Goal: Navigation & Orientation: Understand site structure

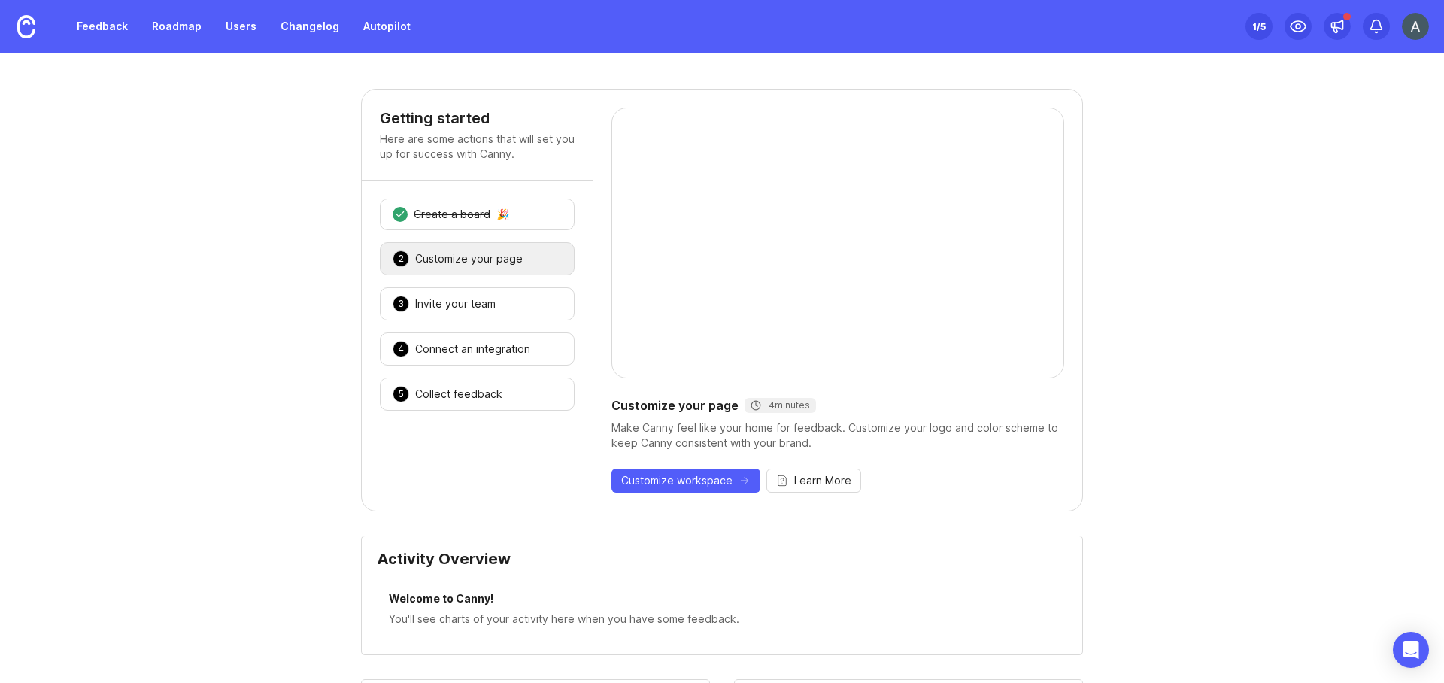
click at [1419, 24] on img at bounding box center [1415, 26] width 27 height 27
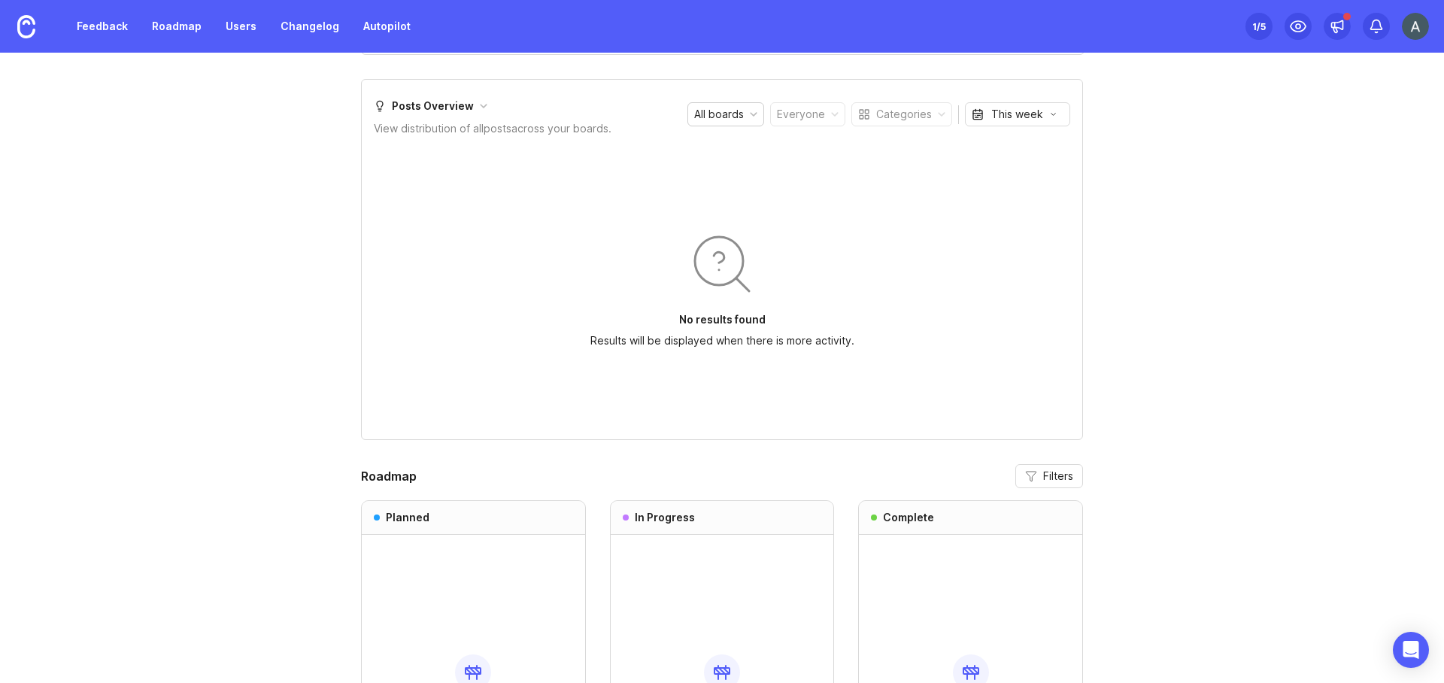
scroll to position [963, 0]
click at [263, 174] on div "Getting started Here are some actions that will set you up for success with Can…" at bounding box center [722, 2] width 1444 height 1753
click at [1340, 32] on icon at bounding box center [1337, 26] width 15 height 15
click at [1324, 13] on button at bounding box center [1337, 26] width 27 height 27
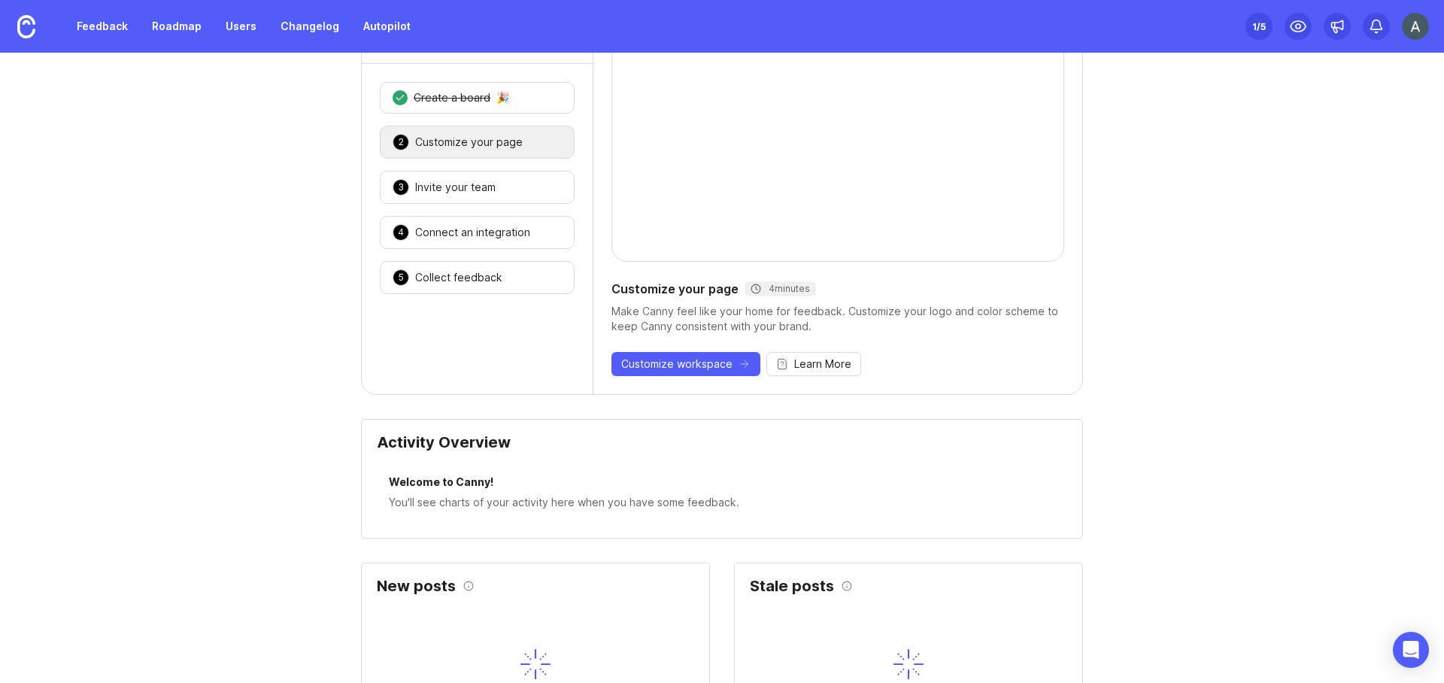
scroll to position [0, 0]
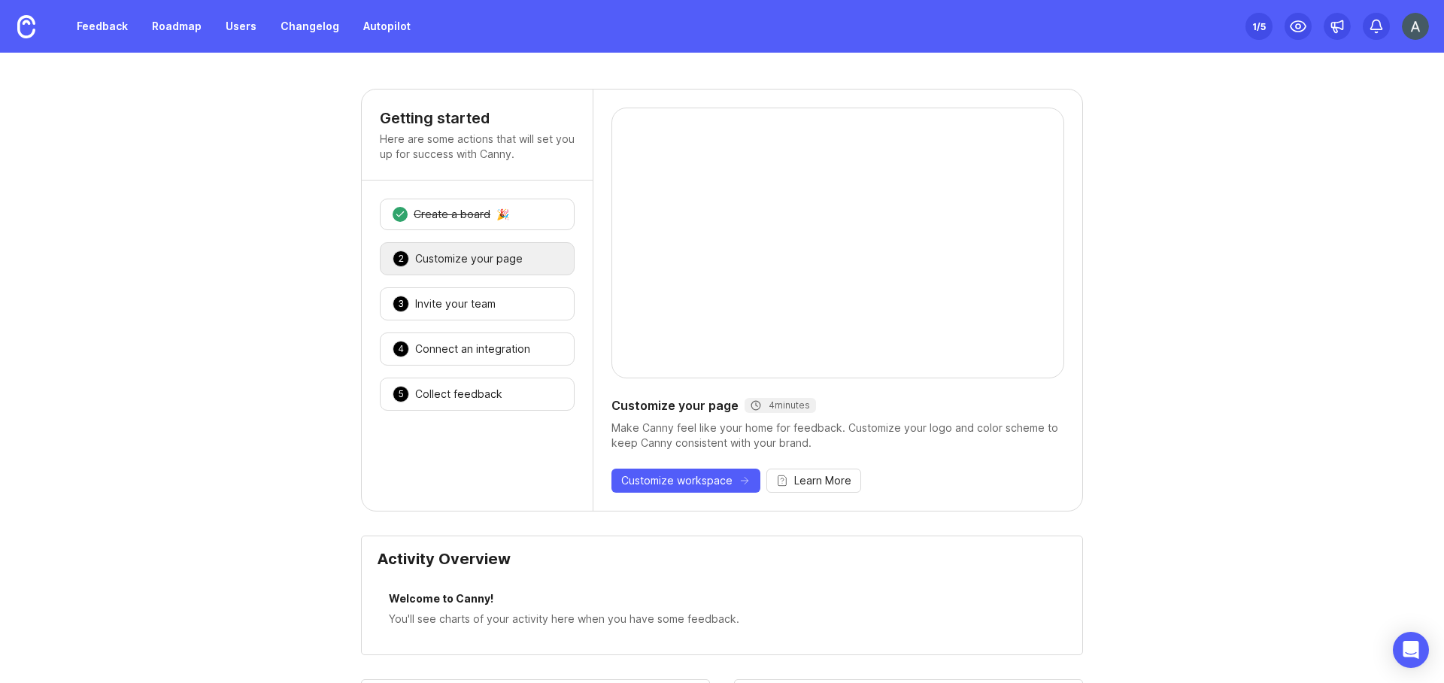
click at [1413, 24] on img at bounding box center [1415, 26] width 27 height 27
click at [1354, 59] on div "Workspaces" at bounding box center [1362, 66] width 150 height 21
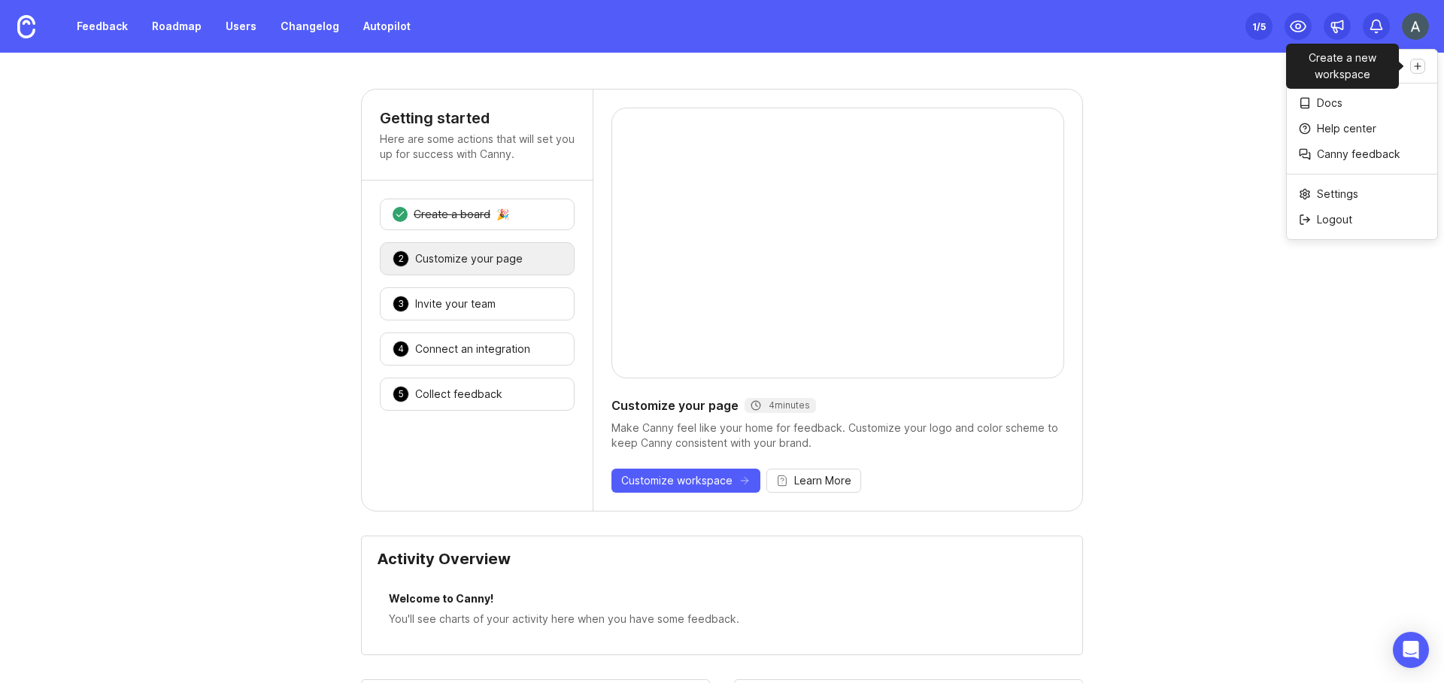
click at [1421, 59] on link "Create a new workspace" at bounding box center [1417, 66] width 15 height 15
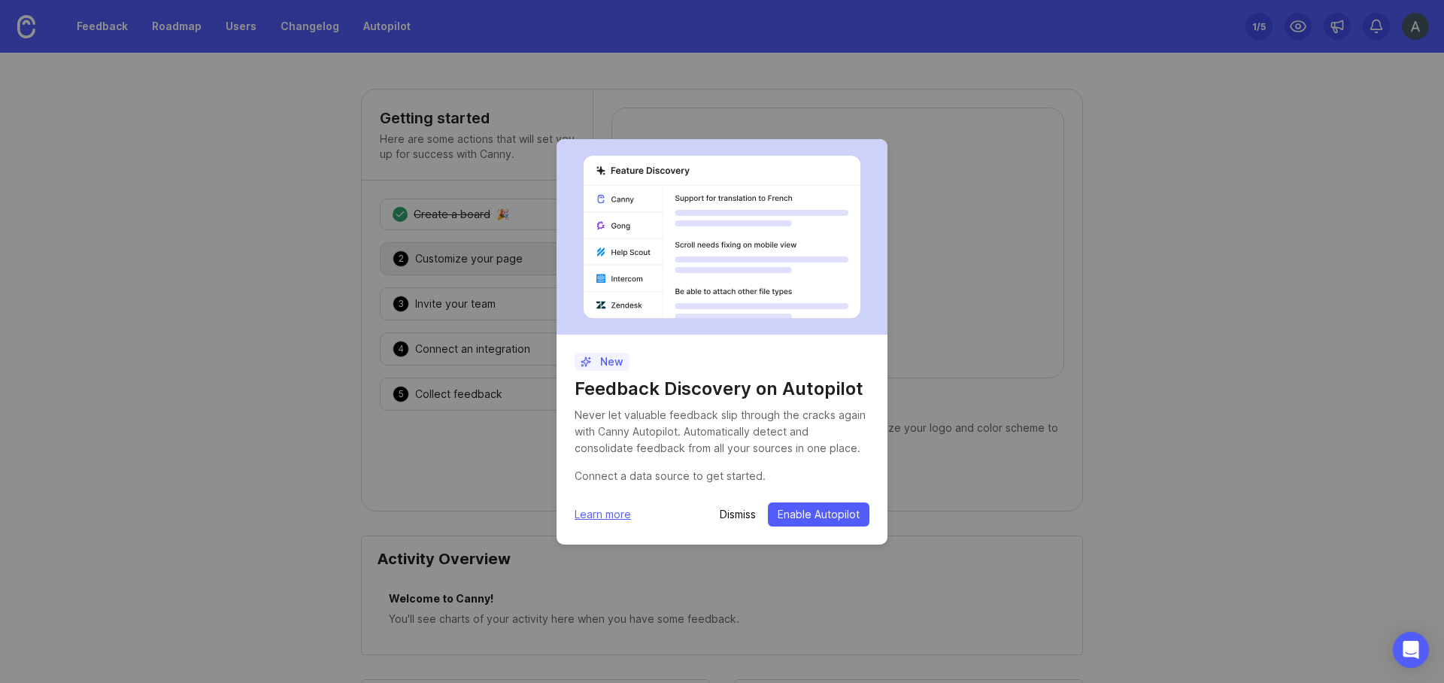
click at [354, 313] on div "New Feedback Discovery on Autopilot Never let valuable feedback slip through th…" at bounding box center [722, 341] width 1444 height 683
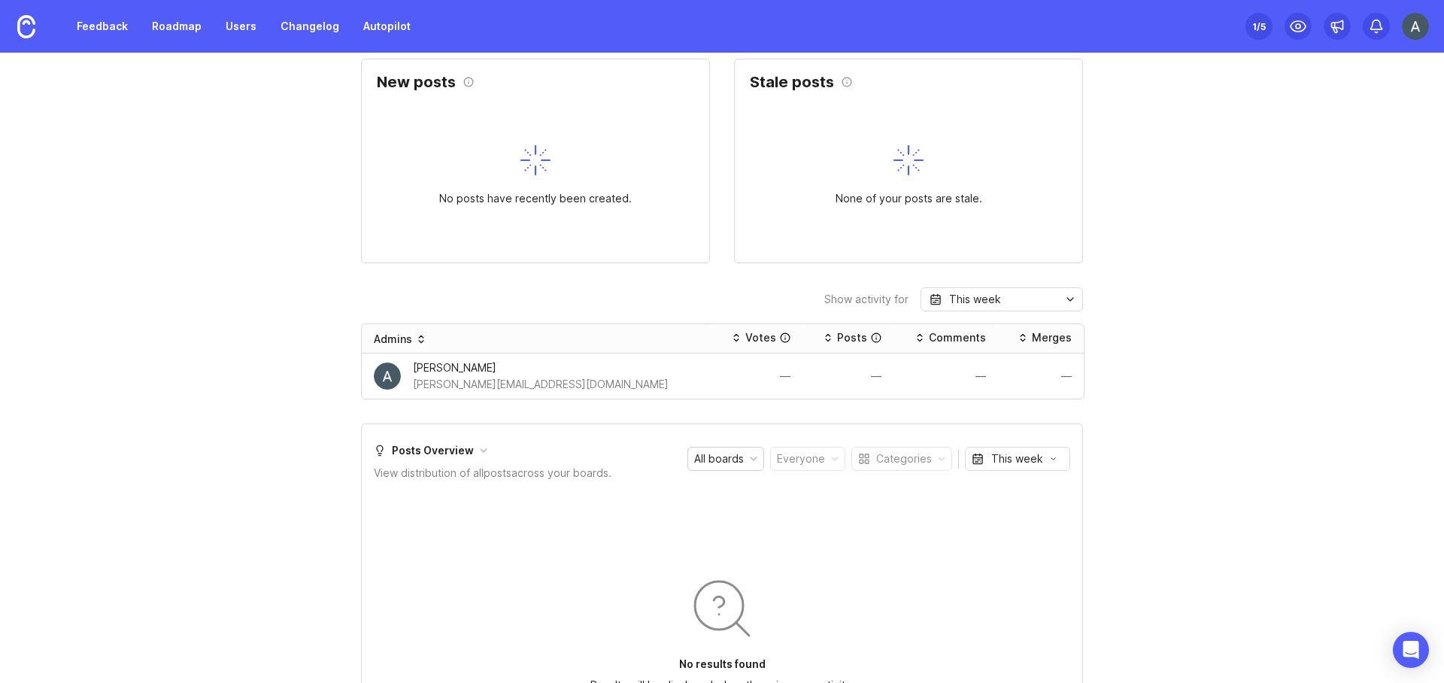
scroll to position [643, 0]
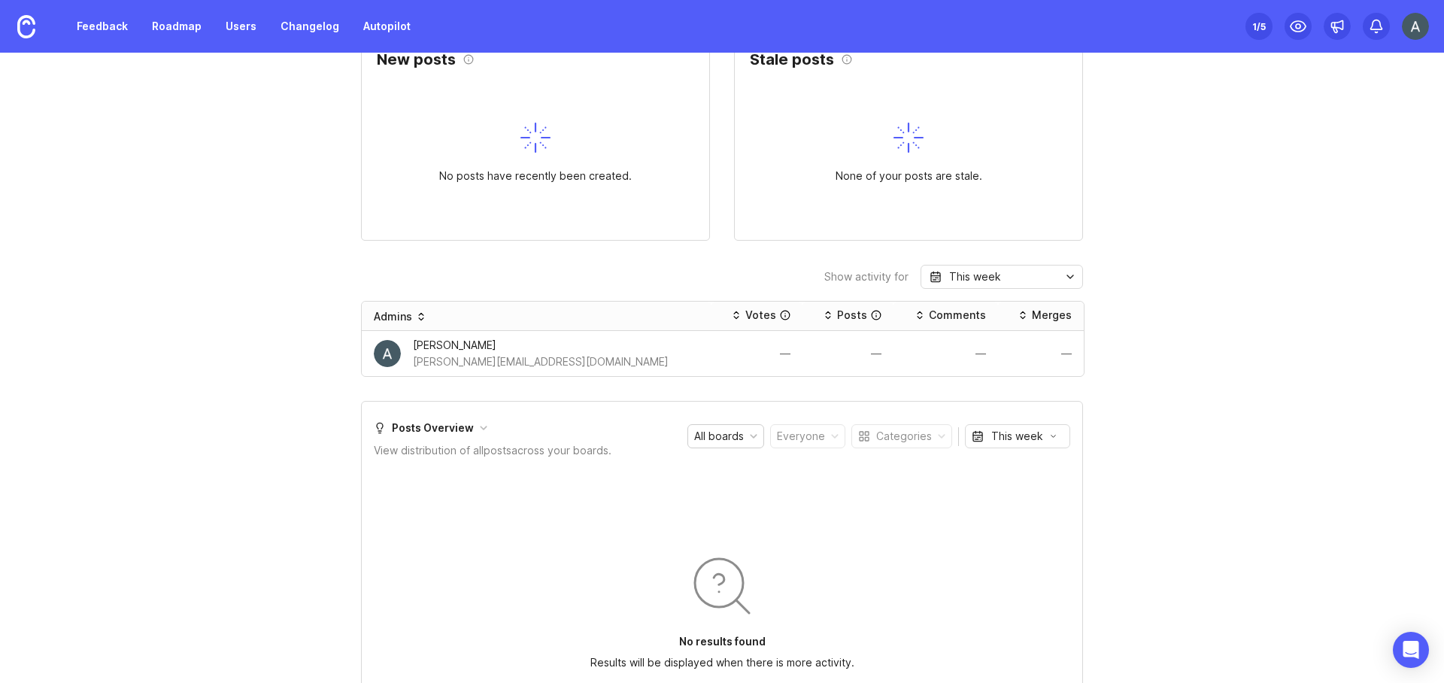
click at [970, 269] on div "This week" at bounding box center [975, 277] width 52 height 17
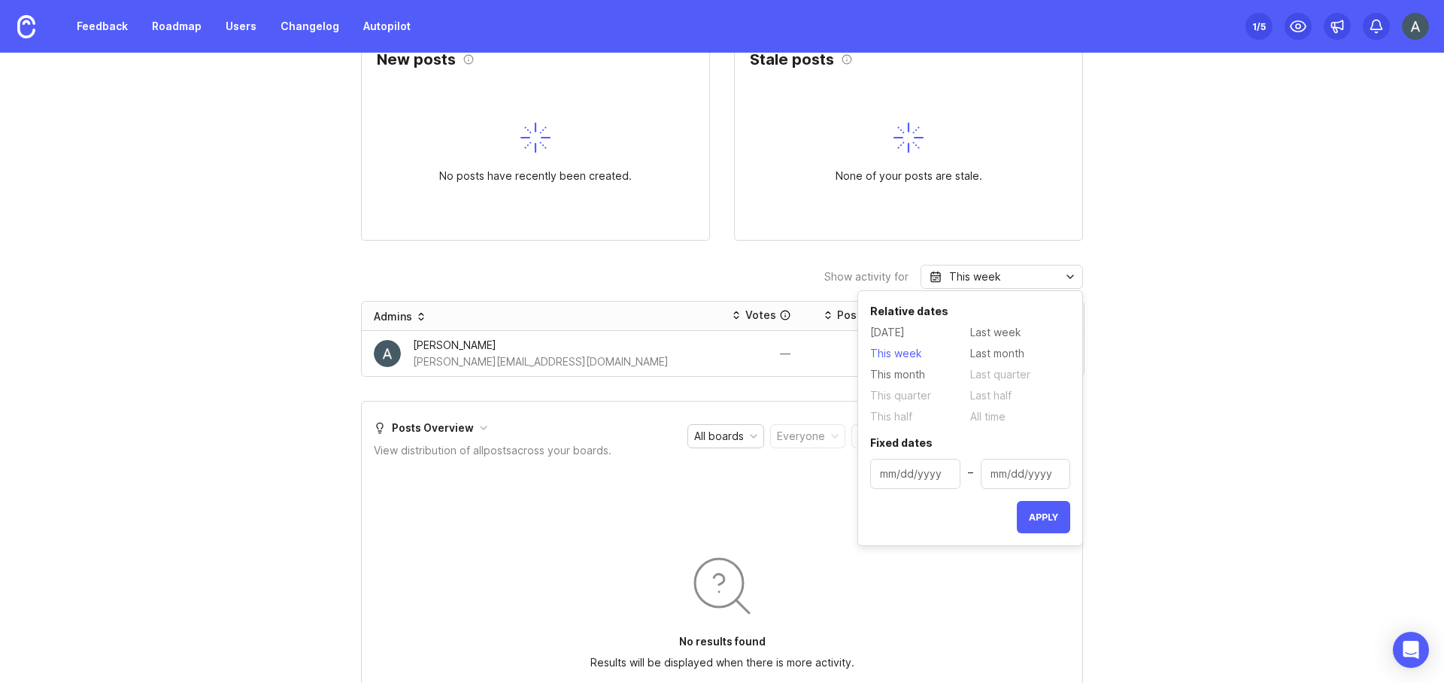
click at [1010, 333] on span "Last week" at bounding box center [995, 332] width 51 height 17
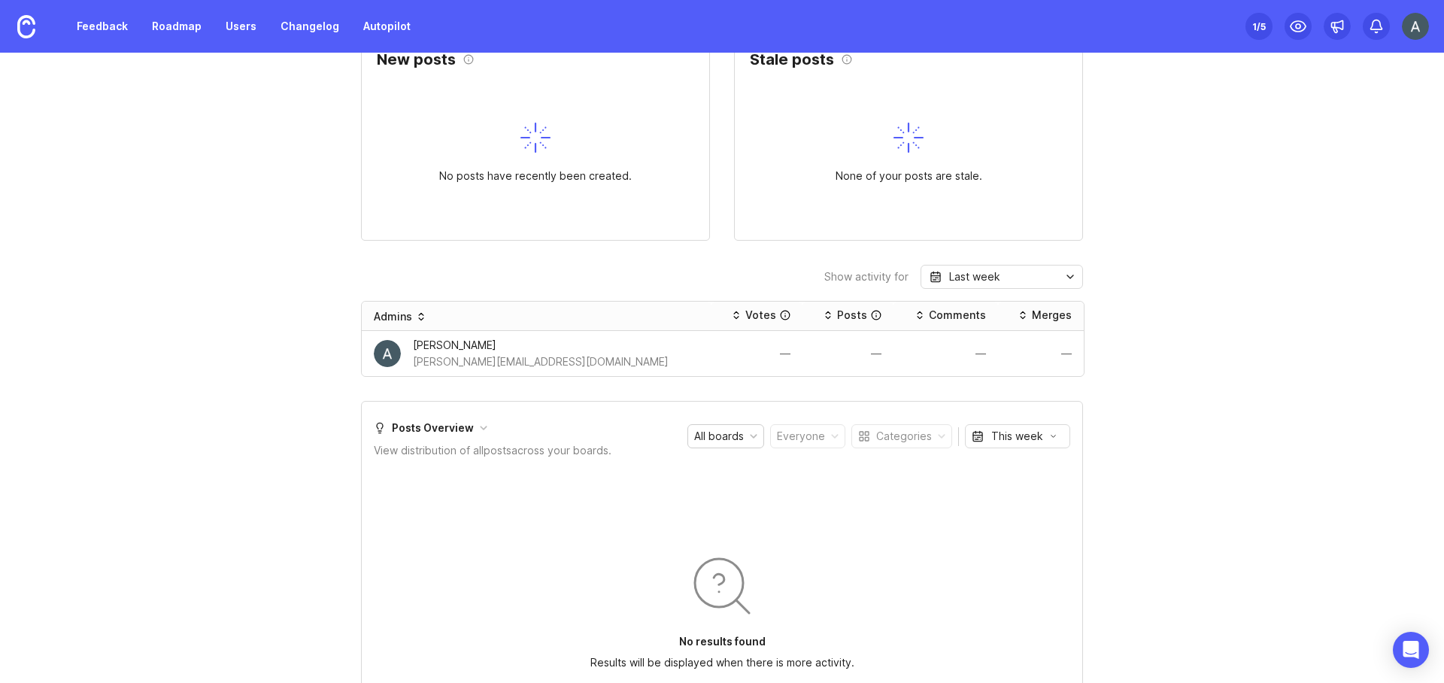
click at [1029, 272] on div "Last week" at bounding box center [1002, 277] width 162 height 24
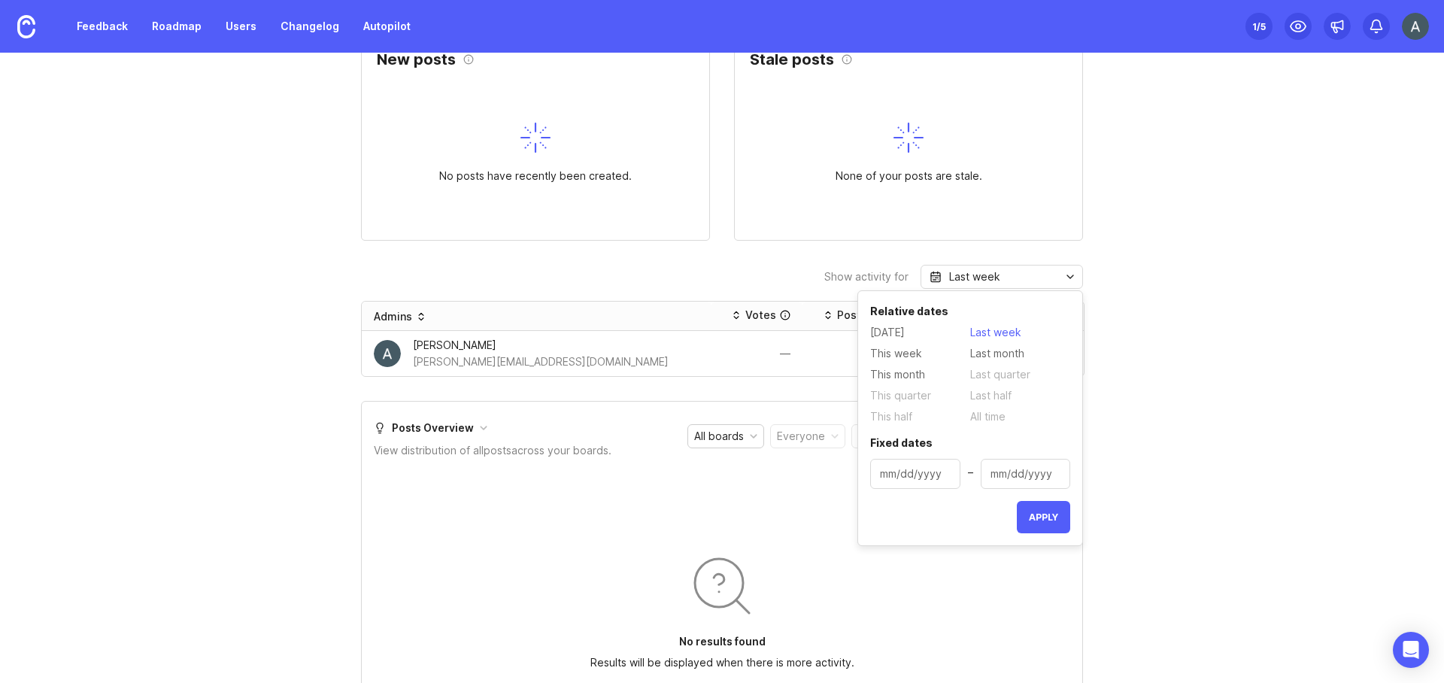
click at [900, 369] on span "This month" at bounding box center [897, 374] width 55 height 17
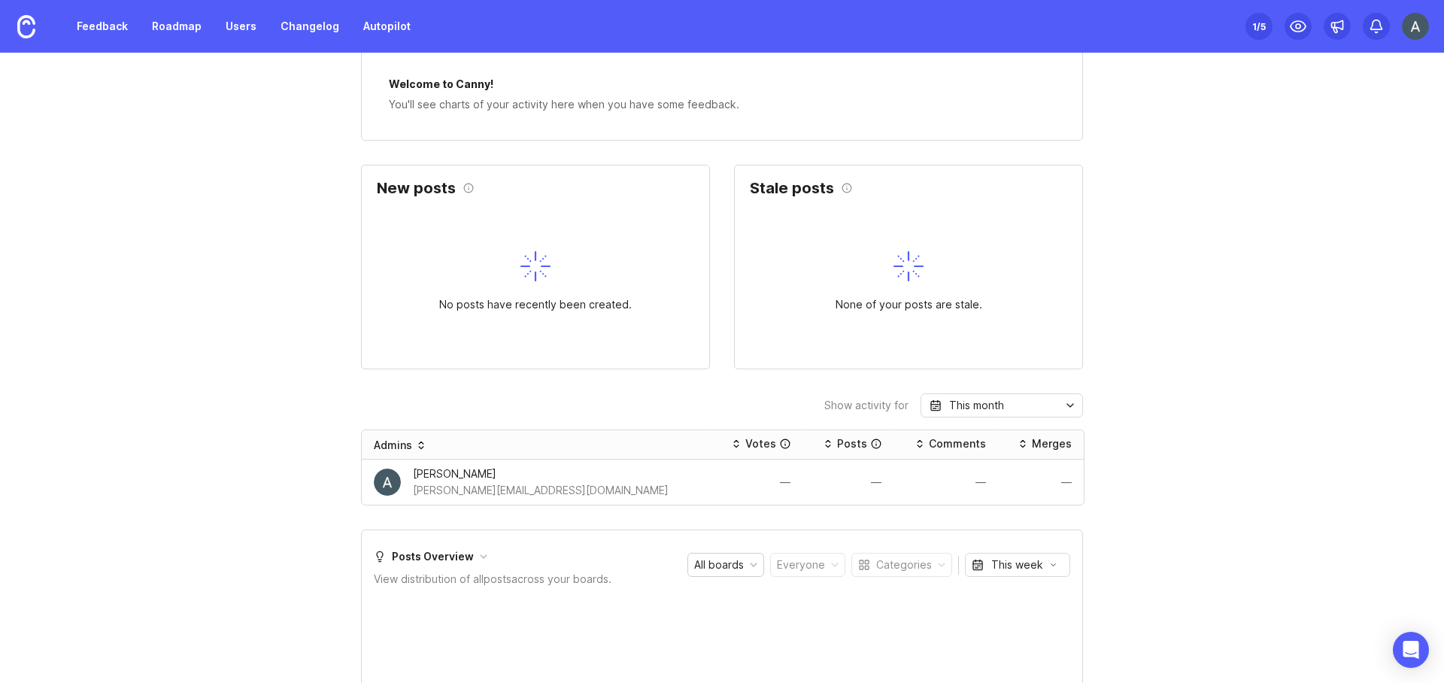
scroll to position [524, 0]
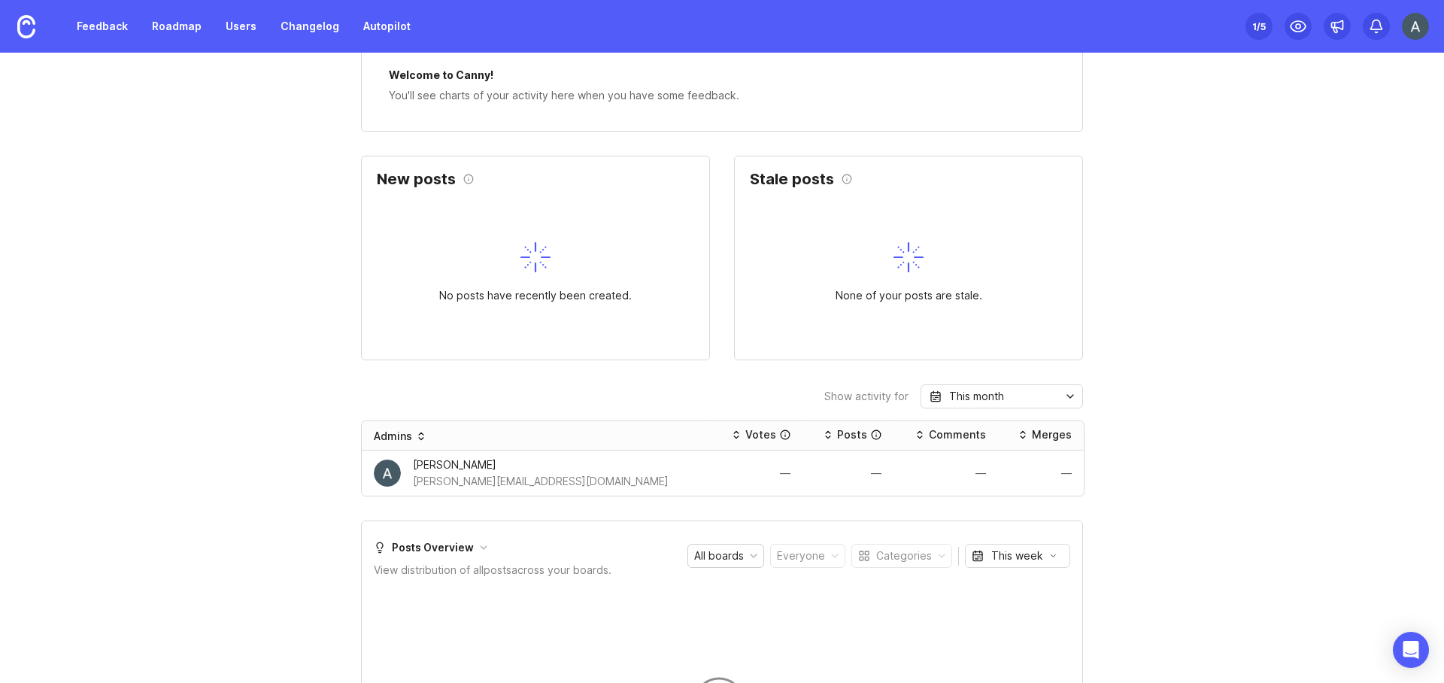
click at [1011, 402] on div "This month" at bounding box center [1002, 396] width 162 height 24
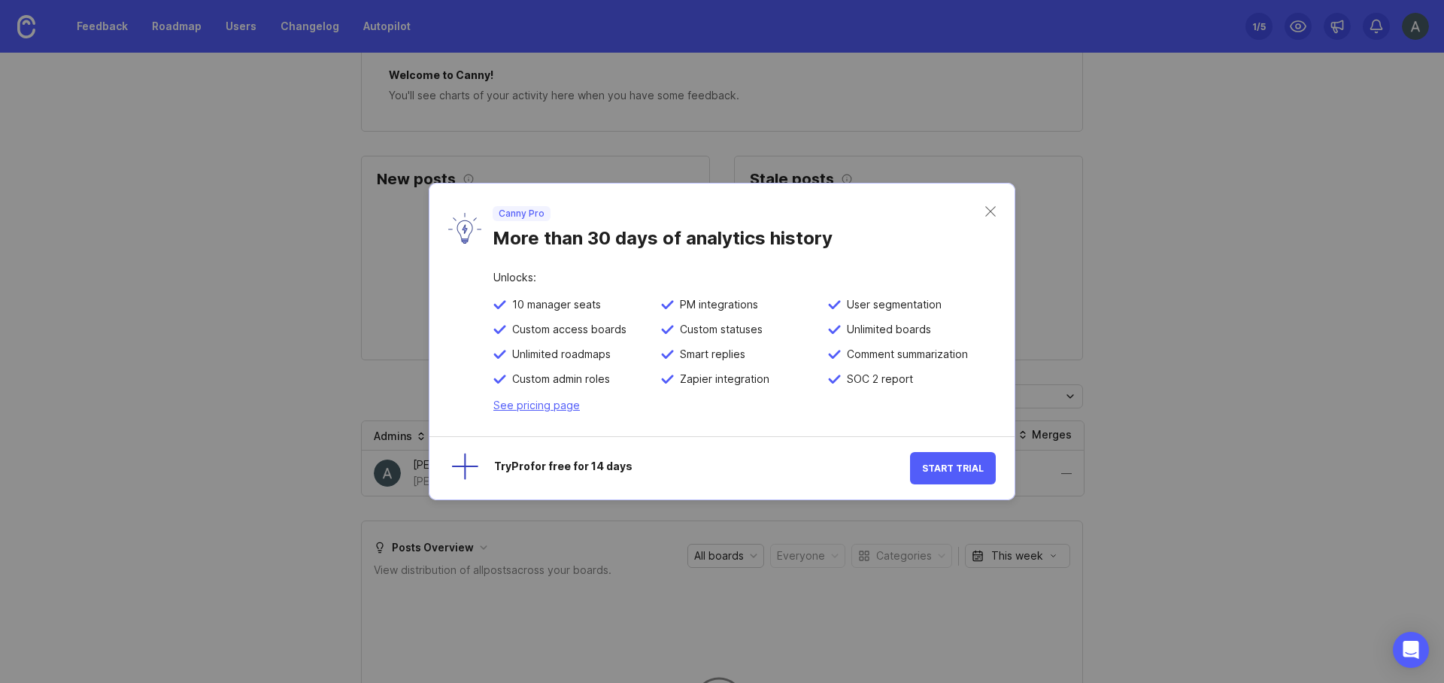
click at [997, 214] on div "Canny Pro More than 30 days of analytics history" at bounding box center [721, 228] width 585 height 89
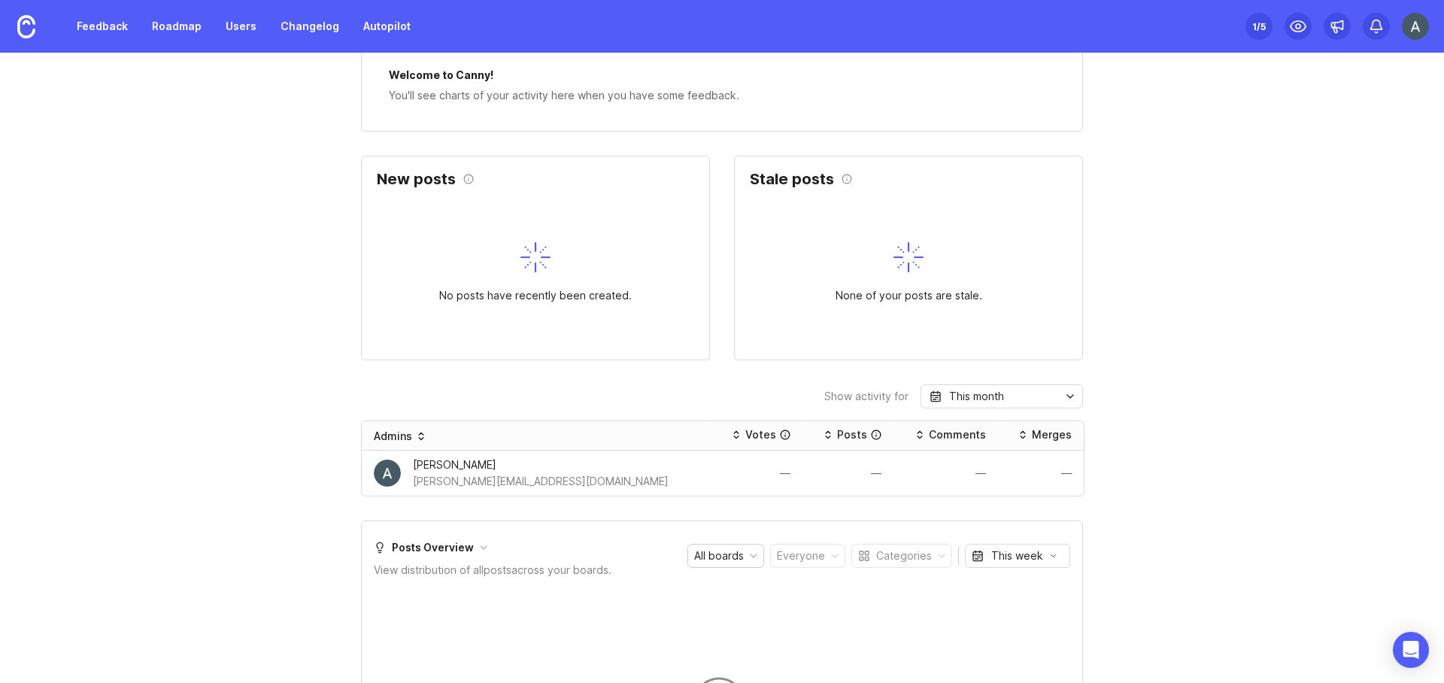
click at [983, 399] on div "This month" at bounding box center [976, 396] width 55 height 17
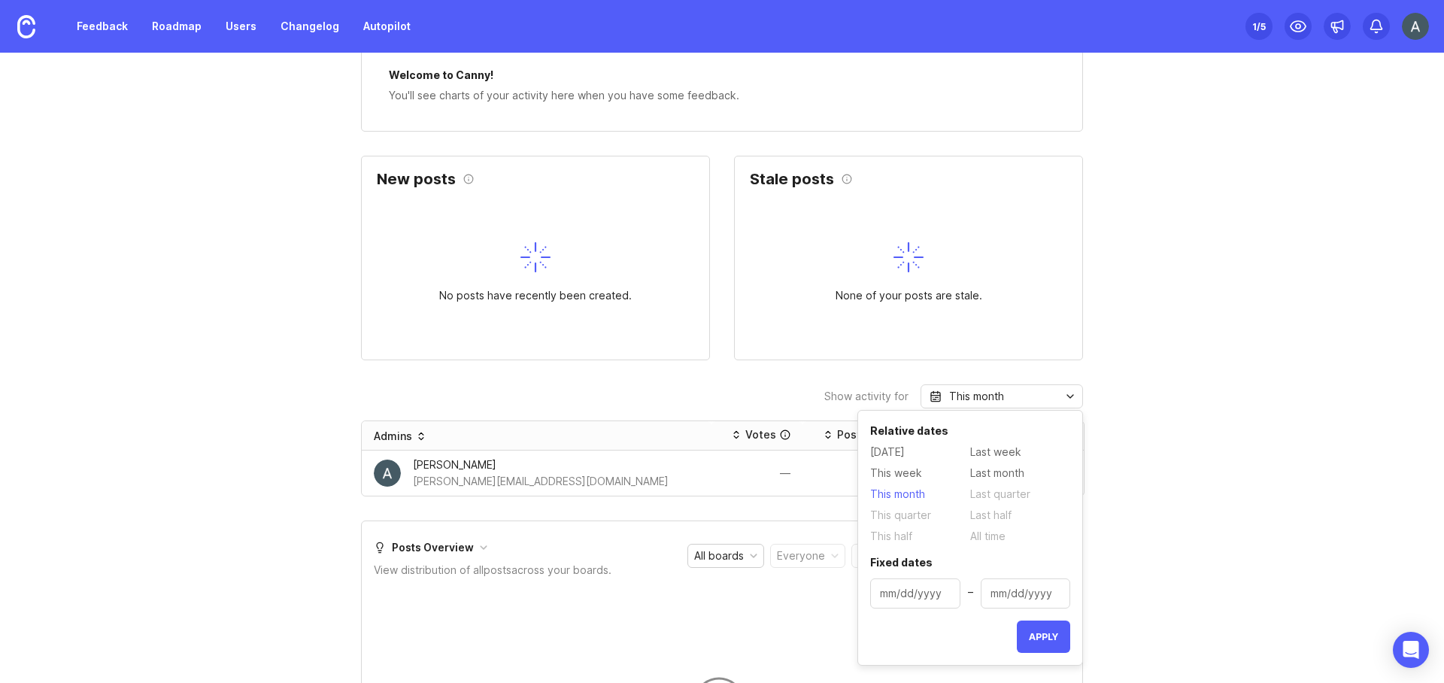
type input "[DATE]"
click at [918, 600] on input "[DATE]" at bounding box center [915, 593] width 71 height 17
click at [901, 599] on input "[DATE]" at bounding box center [915, 593] width 71 height 17
type input "[DATE]"
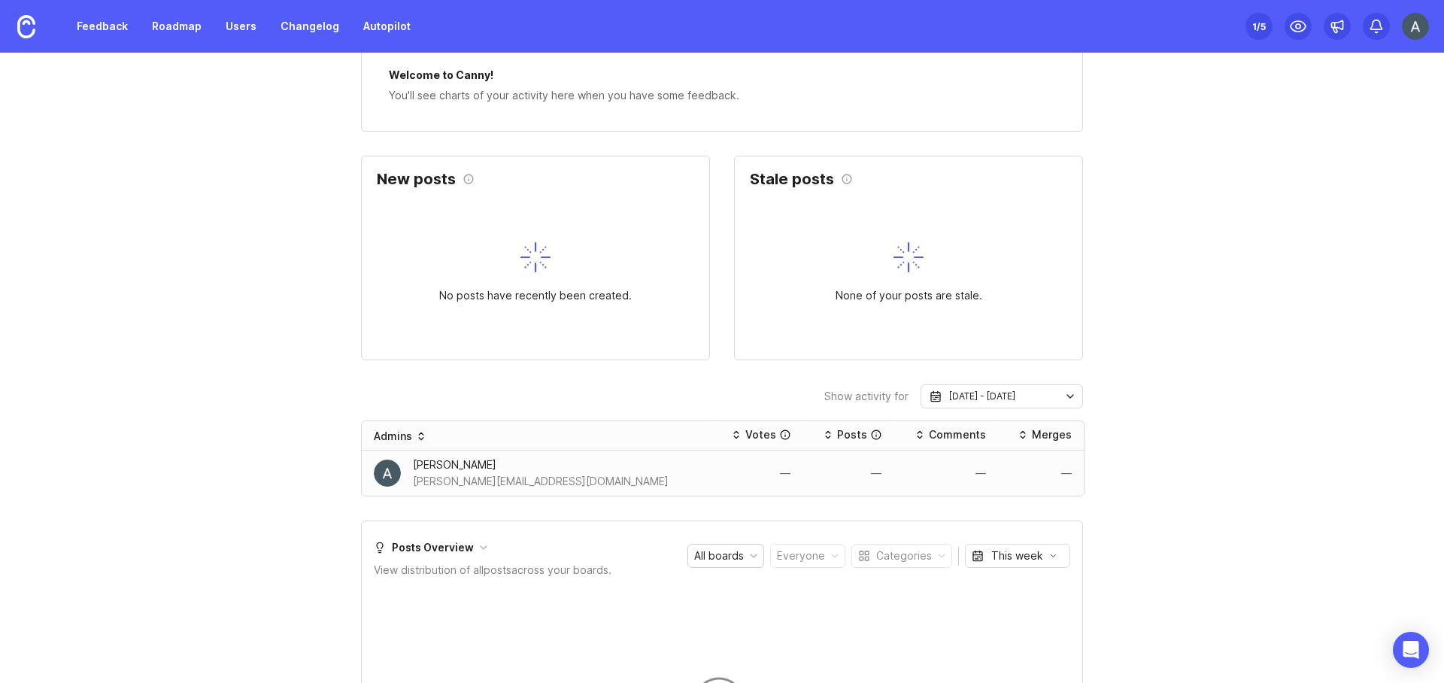
click at [439, 469] on div "[PERSON_NAME]" at bounding box center [541, 465] width 256 height 17
click at [401, 432] on div "Admins" at bounding box center [393, 436] width 38 height 15
click at [392, 476] on img at bounding box center [387, 473] width 27 height 27
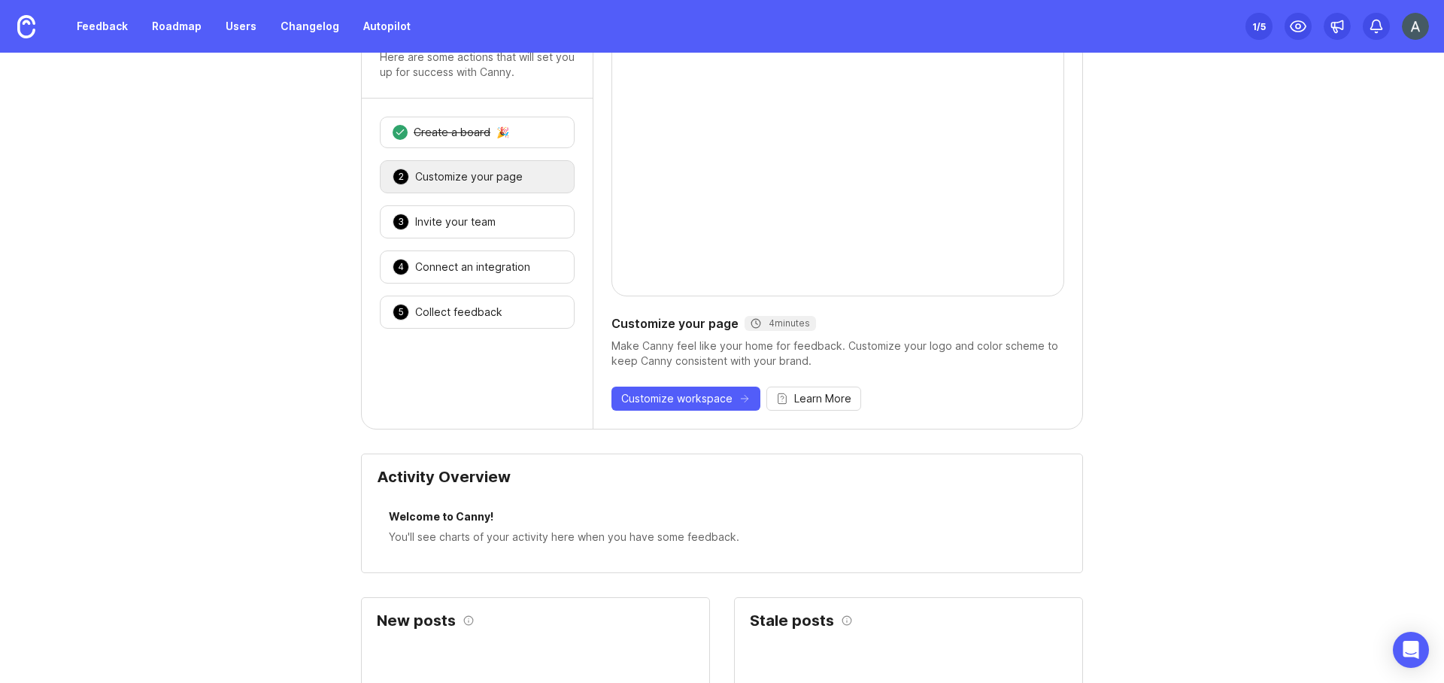
scroll to position [0, 0]
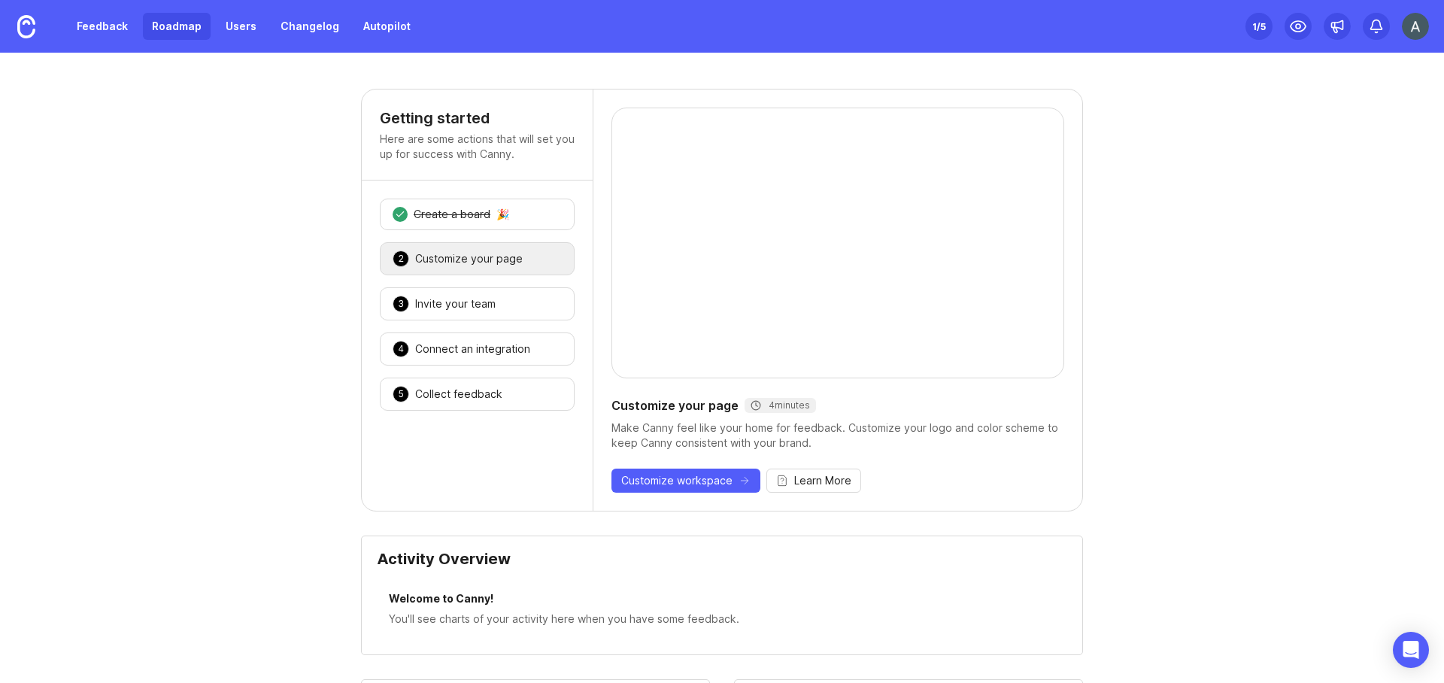
click at [185, 26] on link "Roadmap" at bounding box center [177, 26] width 68 height 27
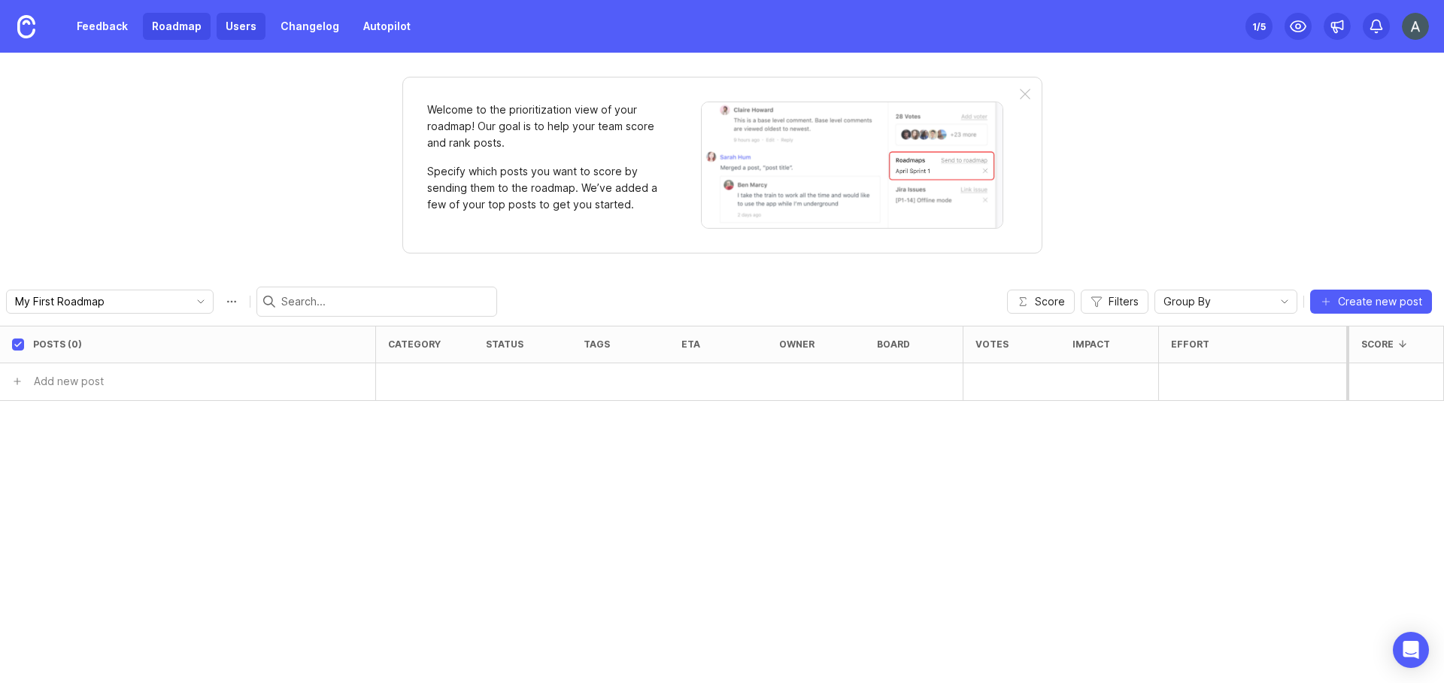
click at [238, 29] on link "Users" at bounding box center [241, 26] width 49 height 27
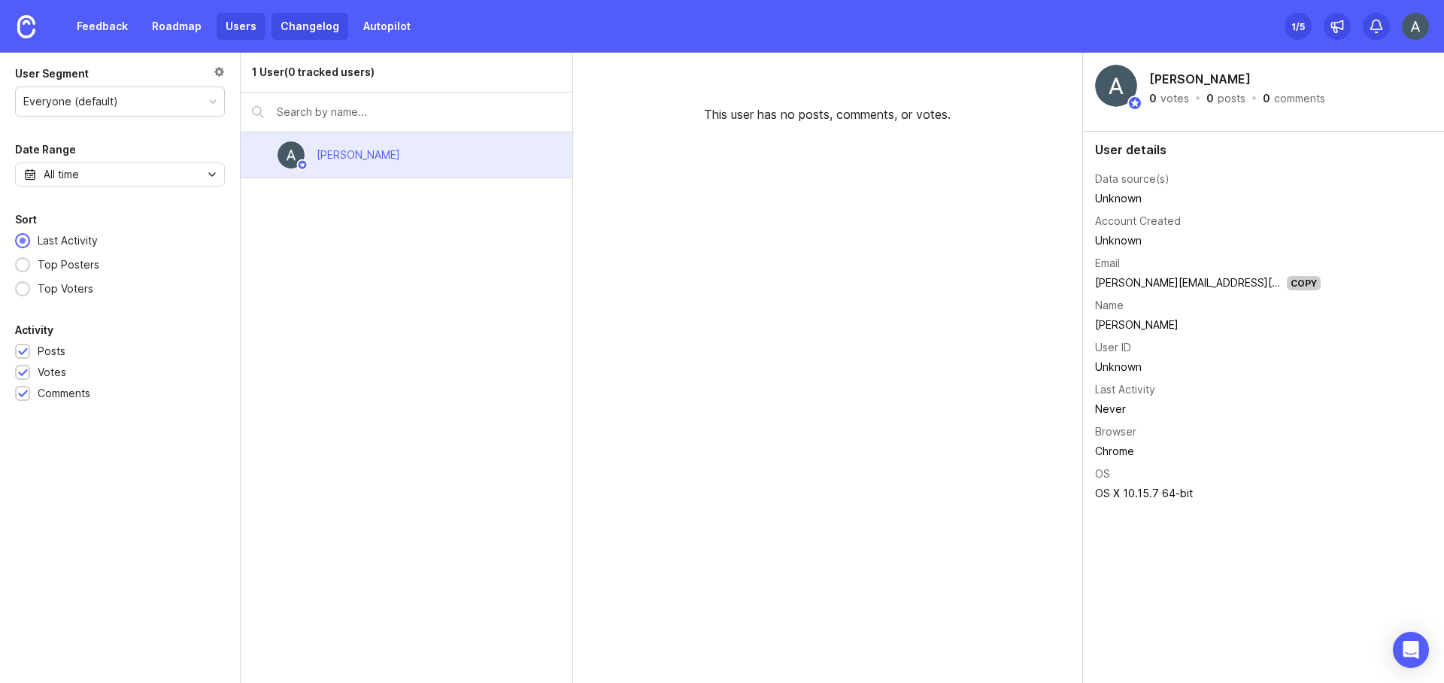
click at [284, 29] on link "Changelog" at bounding box center [310, 26] width 77 height 27
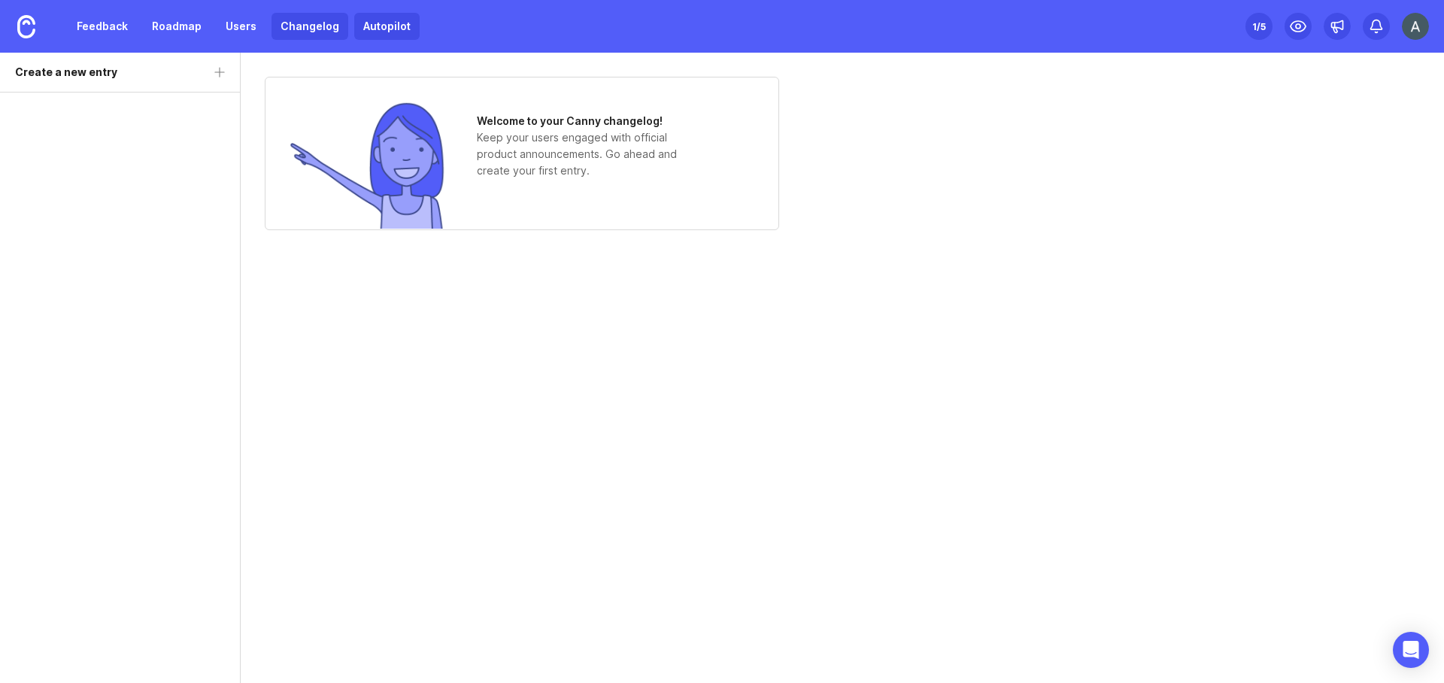
click at [375, 35] on link "Autopilot" at bounding box center [386, 26] width 65 height 27
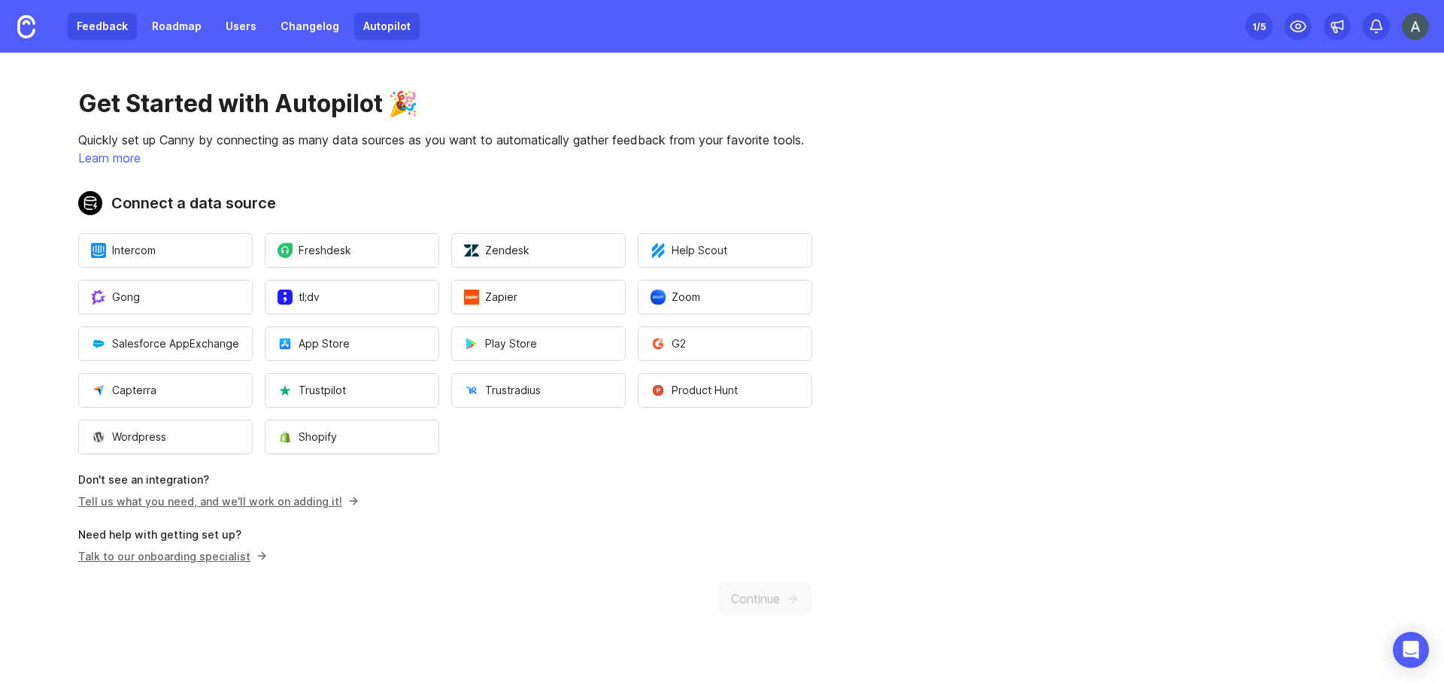
click at [91, 32] on link "Feedback" at bounding box center [102, 26] width 69 height 27
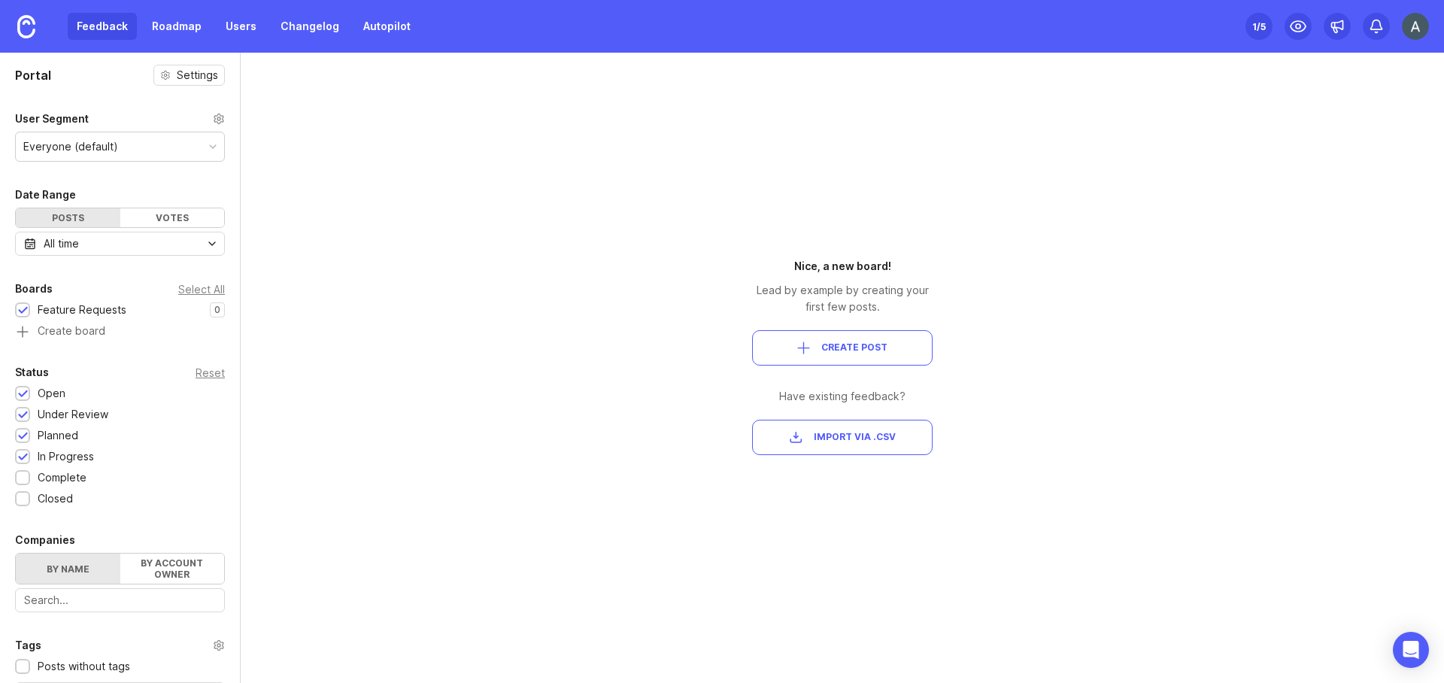
click at [87, 153] on div "Everyone (default)" at bounding box center [70, 146] width 95 height 17
click at [94, 139] on div "Everyone (default)" at bounding box center [70, 146] width 95 height 17
click at [157, 29] on link "Roadmap" at bounding box center [177, 26] width 68 height 27
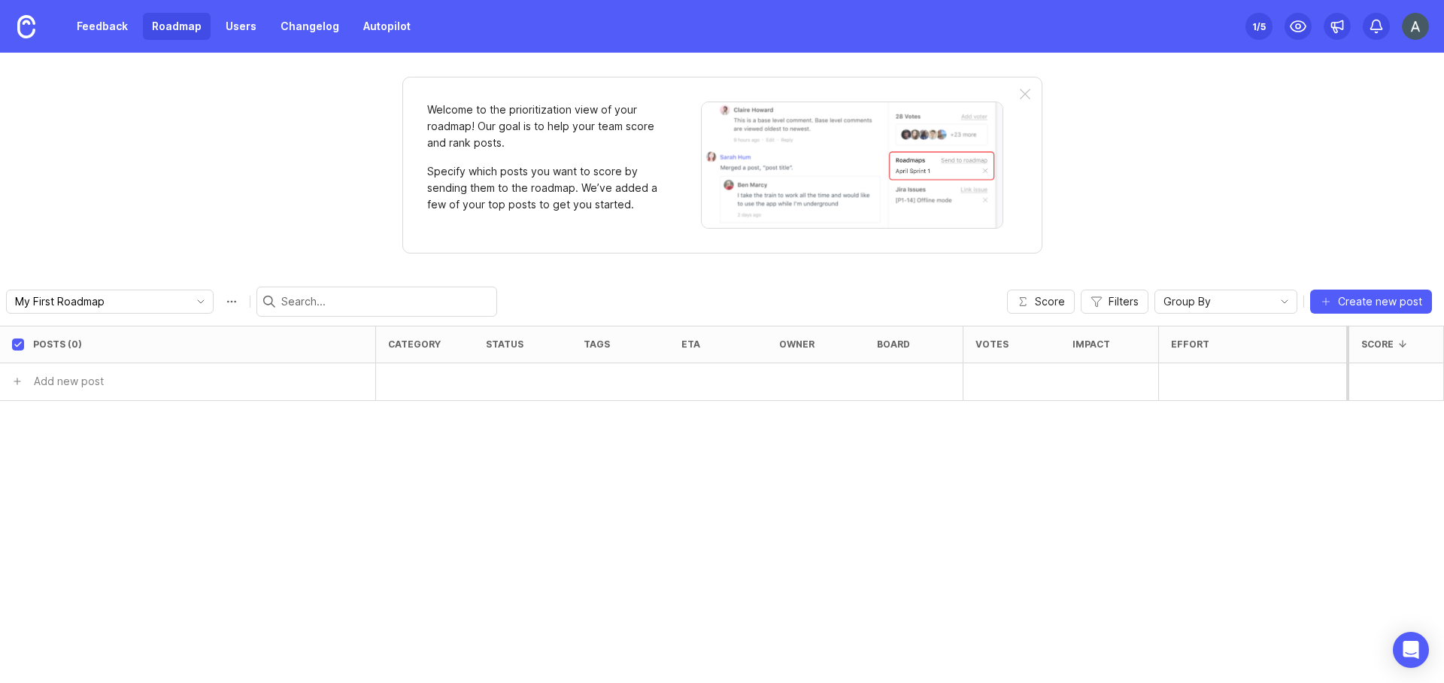
click at [1256, 32] on div "1 /5" at bounding box center [1259, 26] width 14 height 21
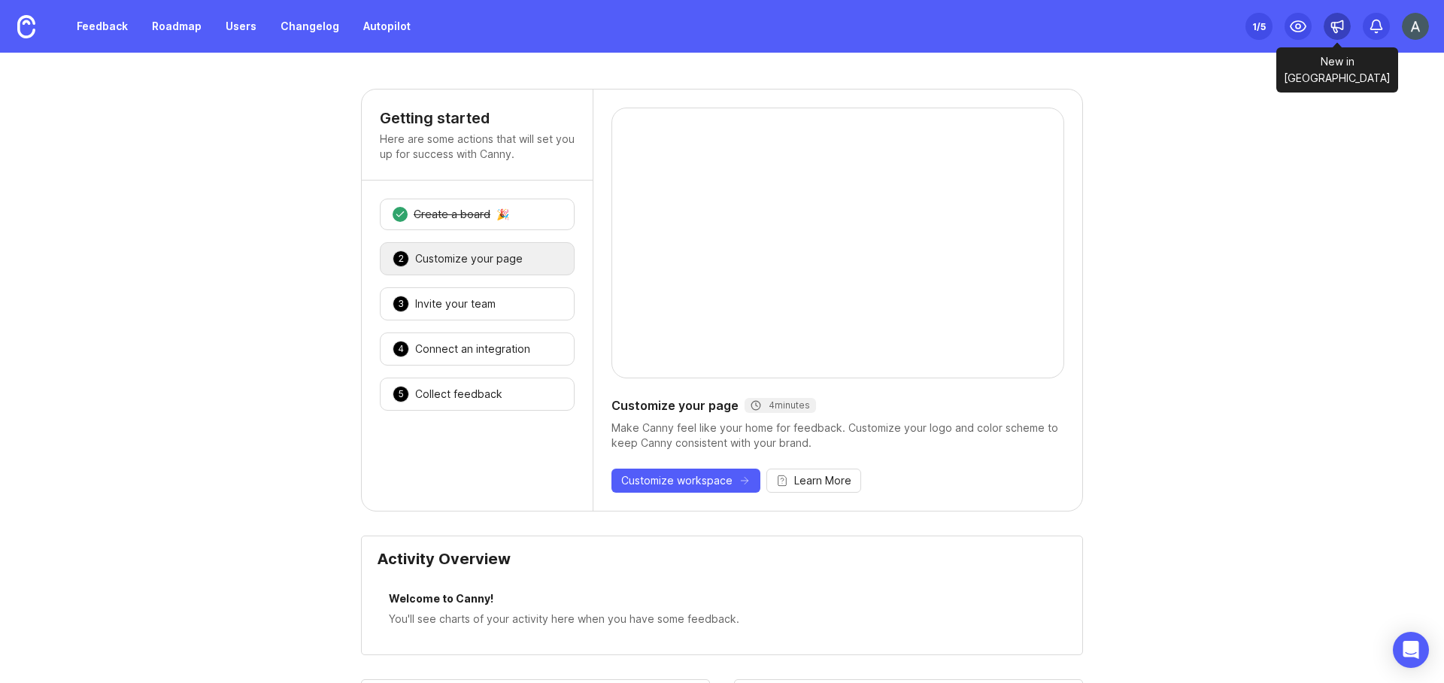
click at [1332, 23] on icon at bounding box center [1337, 25] width 11 height 9
